Goal: Navigation & Orientation: Find specific page/section

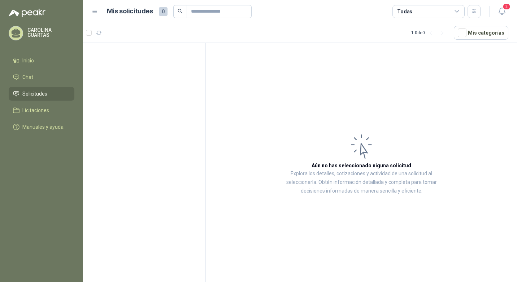
click at [459, 11] on icon at bounding box center [457, 11] width 6 height 6
click at [474, 75] on article "Aún no has seleccionado niguna solicitud Explora los detalles, cotizaciones y a…" at bounding box center [361, 164] width 311 height 242
click at [502, 9] on icon "button" at bounding box center [502, 11] width 9 height 9
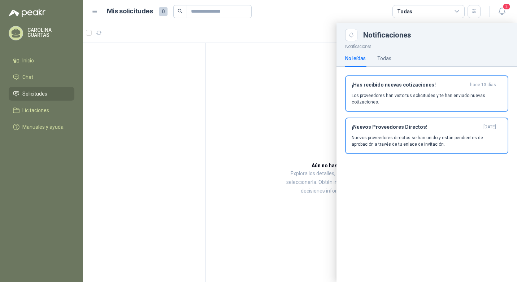
click at [276, 77] on div at bounding box center [300, 152] width 434 height 259
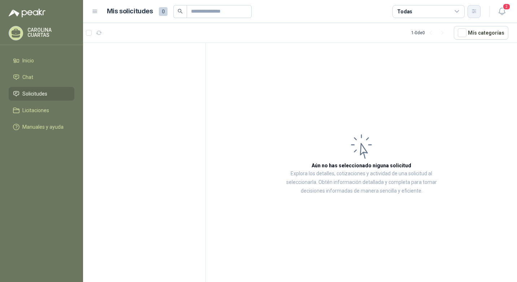
click at [472, 12] on icon "button" at bounding box center [474, 11] width 6 height 6
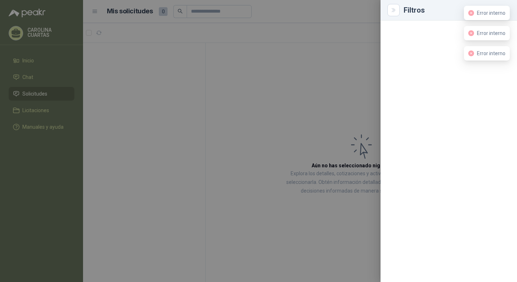
click at [313, 71] on div at bounding box center [258, 141] width 517 height 282
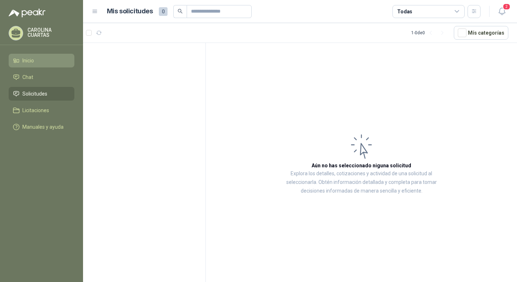
click at [27, 57] on span "Inicio" at bounding box center [28, 61] width 12 height 8
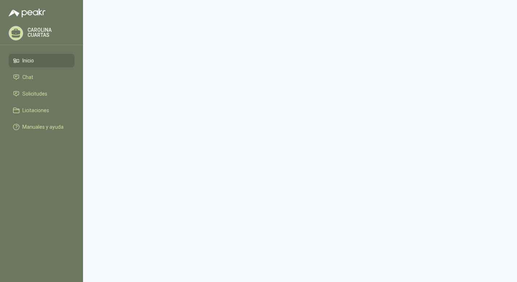
click at [30, 59] on span "Inicio" at bounding box center [28, 61] width 12 height 8
click at [32, 75] on span "Chat" at bounding box center [27, 77] width 11 height 8
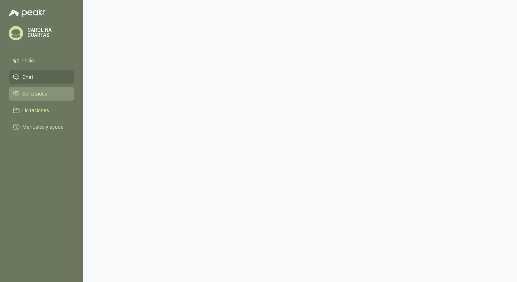
click at [30, 93] on span "Solicitudes" at bounding box center [34, 94] width 25 height 8
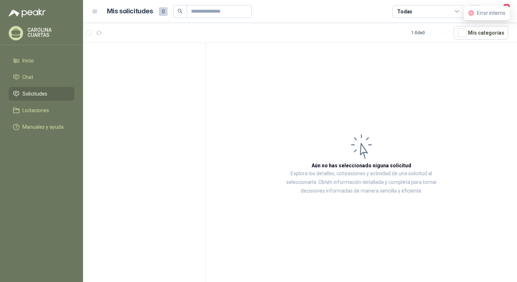
click at [219, 89] on article "Aún no has seleccionado niguna solicitud Explora los detalles, cotizaciones y a…" at bounding box center [361, 164] width 311 height 242
click at [95, 9] on icon at bounding box center [95, 11] width 6 height 6
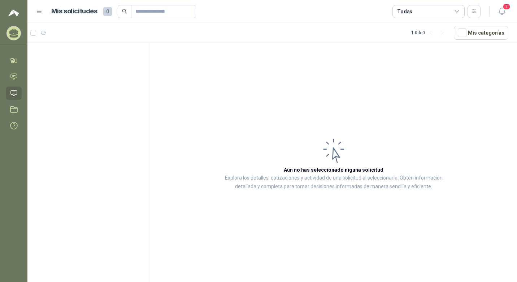
click at [510, 10] on header "Mis solicitudes 0 Todas 2" at bounding box center [272, 11] width 490 height 23
click at [494, 10] on div "2" at bounding box center [495, 11] width 28 height 11
click at [498, 10] on icon "button" at bounding box center [502, 11] width 9 height 9
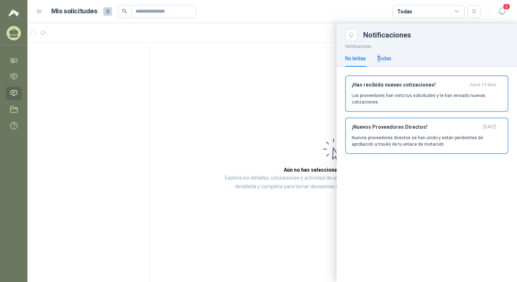
click at [379, 59] on div "Todas" at bounding box center [384, 59] width 14 height 8
drag, startPoint x: 379, startPoint y: 59, endPoint x: 399, endPoint y: 57, distance: 19.6
click at [394, 57] on div "No leídas Todas" at bounding box center [426, 58] width 163 height 17
click at [444, 17] on div "Todas" at bounding box center [428, 11] width 72 height 13
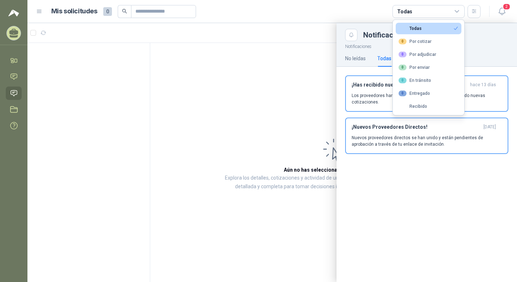
click at [285, 57] on div at bounding box center [272, 152] width 490 height 259
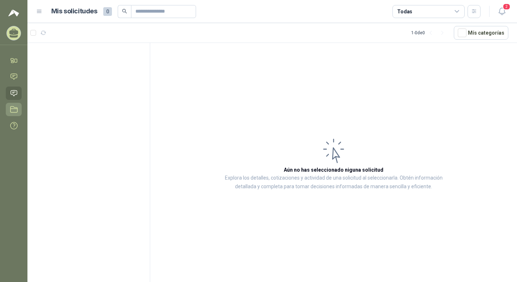
click at [15, 111] on icon at bounding box center [14, 110] width 8 height 8
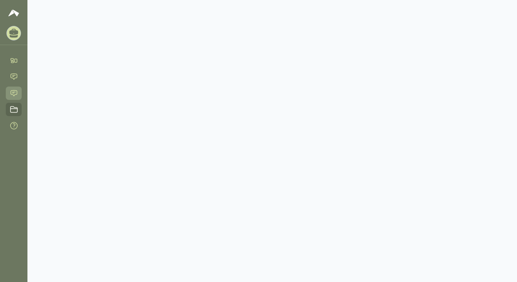
click at [8, 96] on link "Solicitudes" at bounding box center [14, 93] width 16 height 13
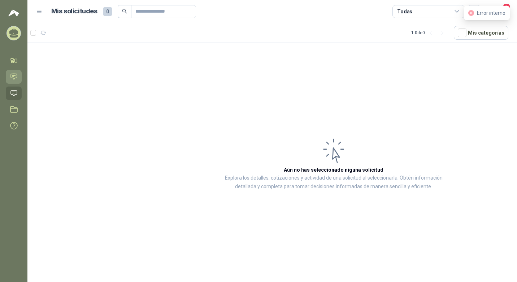
click at [10, 82] on link "Chat" at bounding box center [14, 76] width 16 height 13
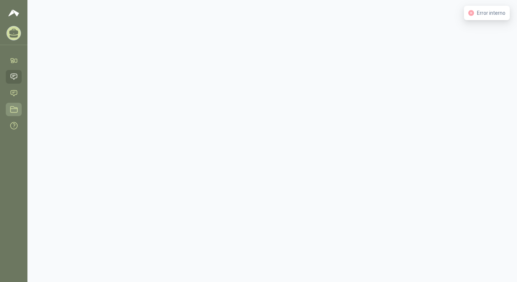
click at [12, 104] on link "Licitaciones" at bounding box center [14, 109] width 16 height 13
click at [15, 95] on icon at bounding box center [14, 94] width 8 height 8
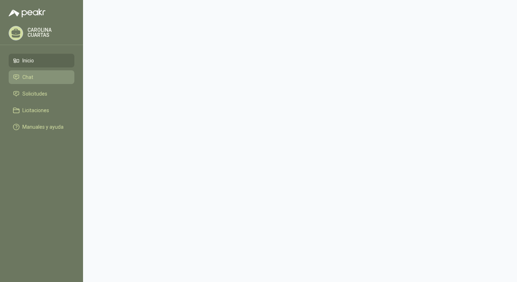
click at [17, 74] on li "Chat" at bounding box center [41, 77] width 57 height 8
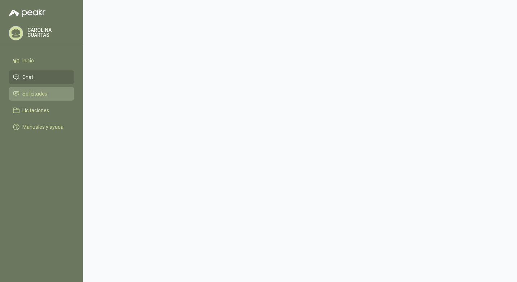
click at [35, 95] on span "Solicitudes" at bounding box center [34, 94] width 25 height 8
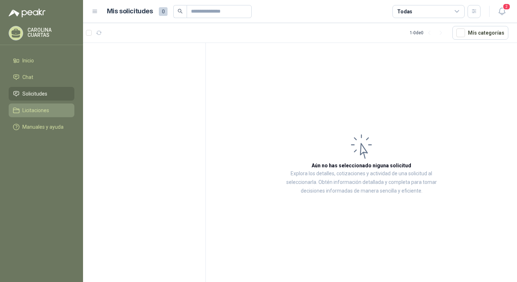
click at [40, 106] on link "Licitaciones" at bounding box center [42, 111] width 66 height 14
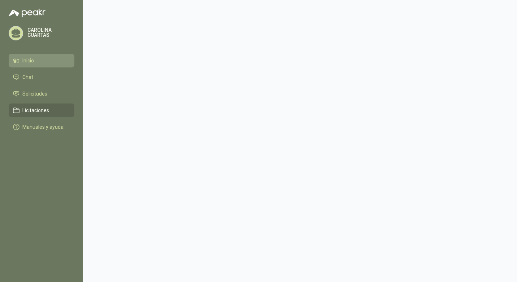
click at [48, 62] on li "Inicio" at bounding box center [41, 61] width 57 height 8
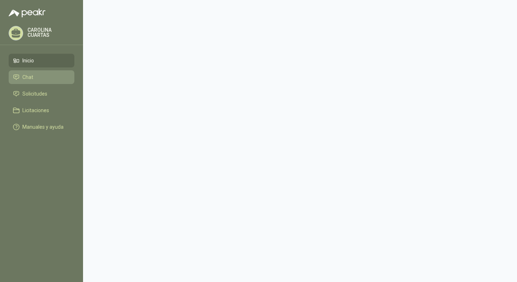
click at [57, 75] on li "Chat" at bounding box center [41, 77] width 57 height 8
click at [60, 53] on menu "CAROLINA CUARTAS Inicio Chat Solicitudes Licitaciones Manuales y ayuda" at bounding box center [41, 141] width 83 height 282
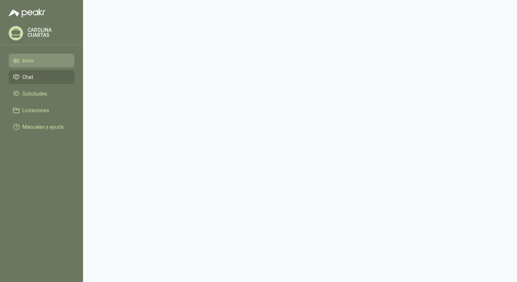
click at [49, 55] on link "Inicio" at bounding box center [42, 61] width 66 height 14
